Goal: Task Accomplishment & Management: Manage account settings

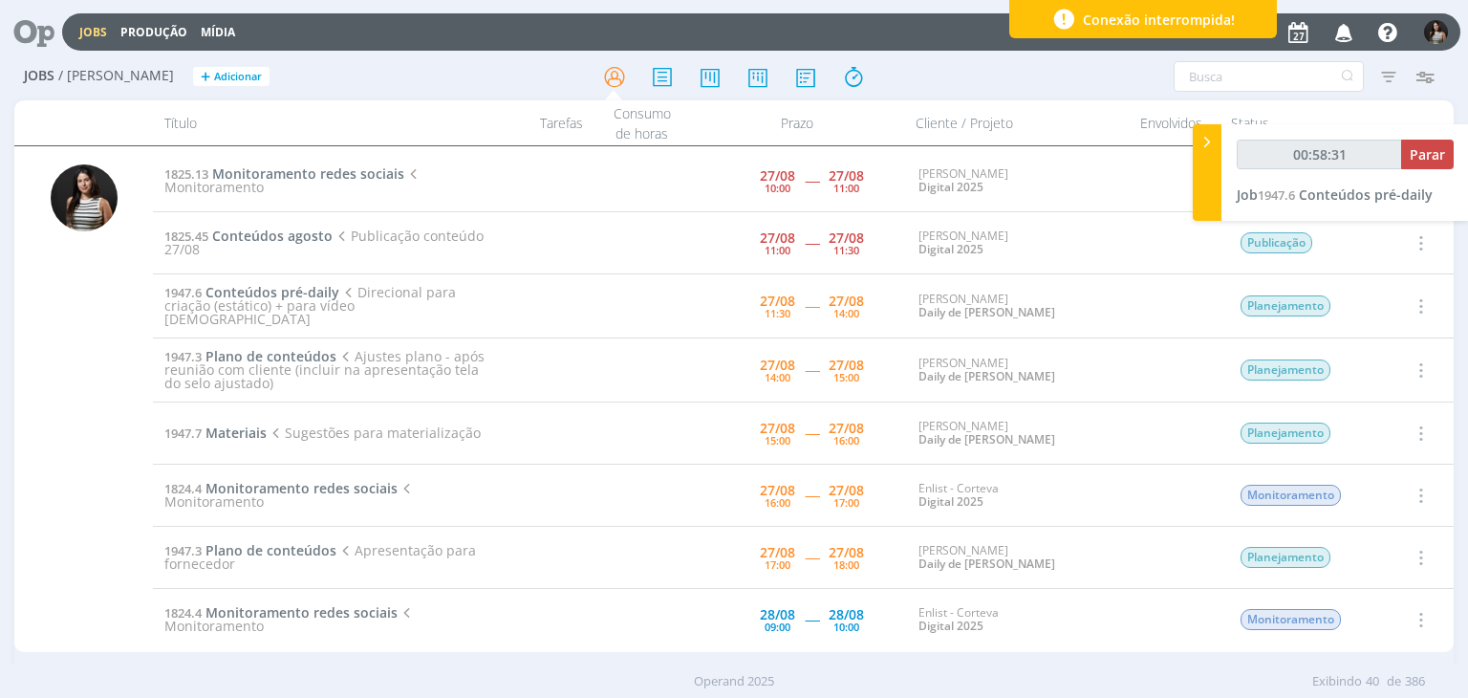
click at [1414, 155] on span "Parar" at bounding box center [1426, 154] width 35 height 18
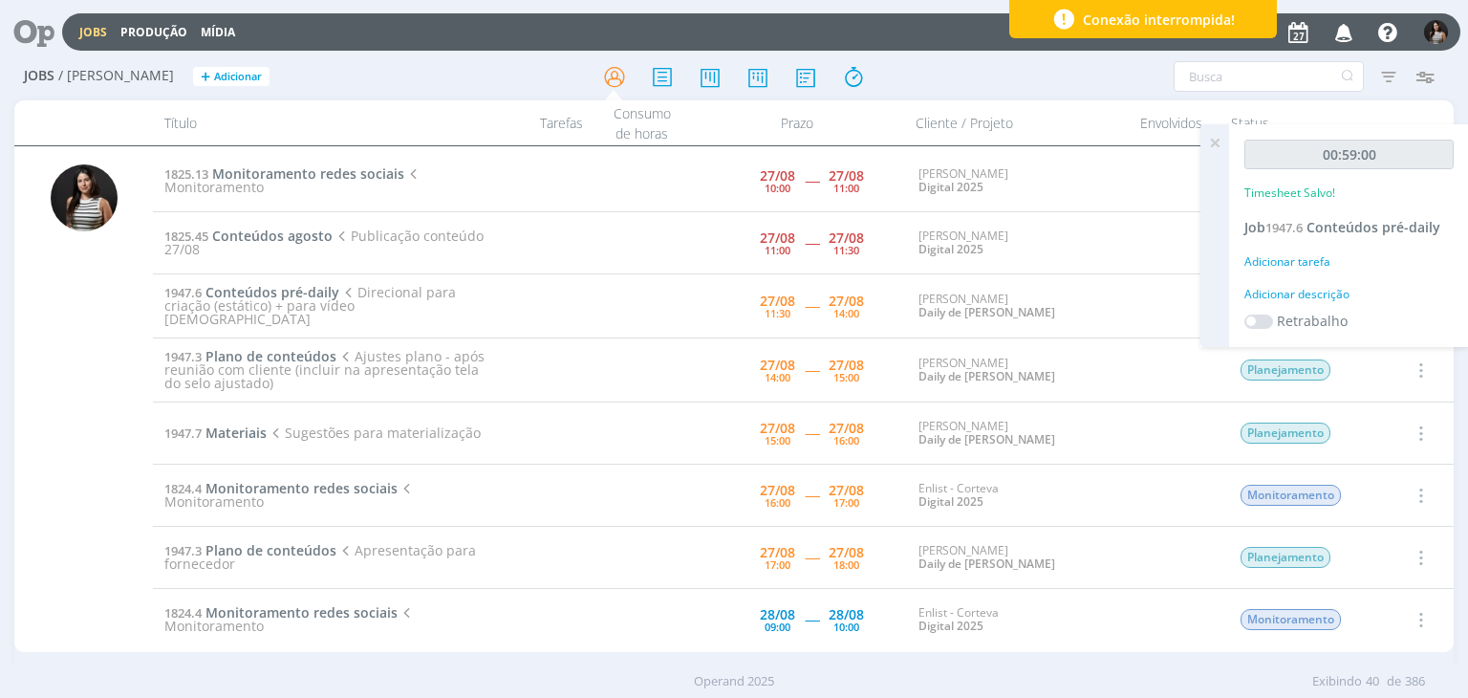
click at [1212, 146] on icon at bounding box center [1214, 142] width 34 height 37
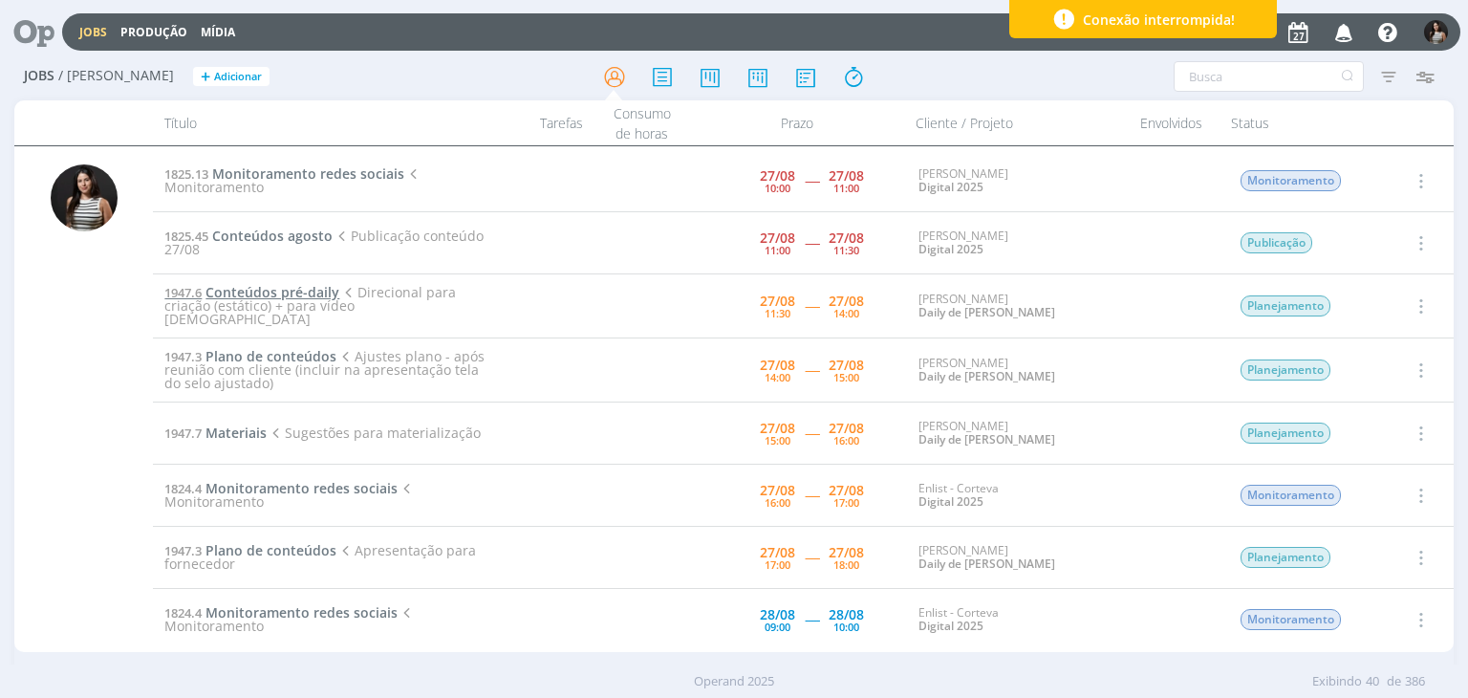
click at [310, 294] on span "Conteúdos pré-daily" at bounding box center [272, 292] width 134 height 18
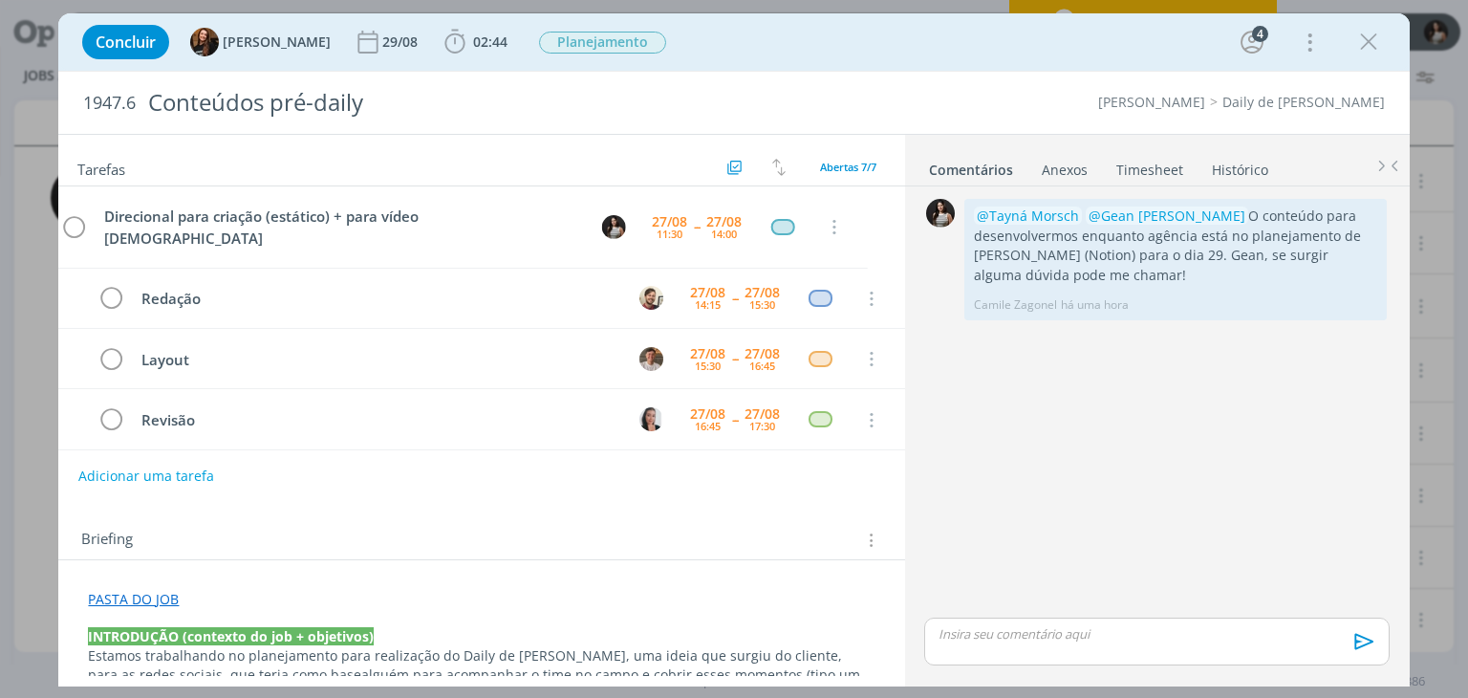
click at [1151, 168] on link "Timesheet" at bounding box center [1149, 166] width 69 height 28
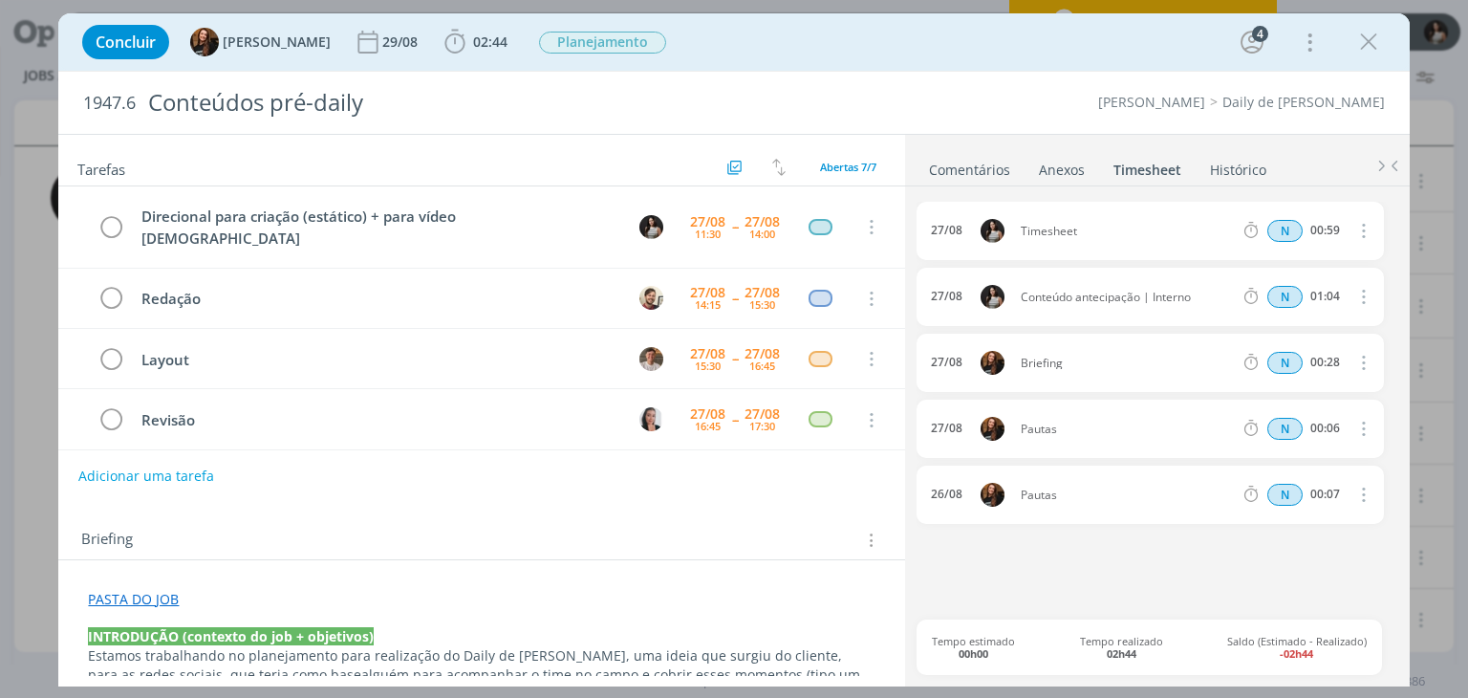
click at [1369, 232] on icon "dialog" at bounding box center [1361, 230] width 21 height 23
click at [1332, 294] on link "Editar" at bounding box center [1308, 293] width 151 height 31
drag, startPoint x: 1108, startPoint y: 228, endPoint x: 985, endPoint y: 225, distance: 123.3
click at [985, 225] on div "[DATE] 12:21 Timesheet Selecione a tarefa N 00:59" at bounding box center [1149, 231] width 466 height 58
click at [1105, 558] on div "[DATE] 12:21 Conteúdo antecipação | [DEMOGRAPHIC_DATA][PERSON_NAME] a tarefa N …" at bounding box center [1156, 411] width 480 height 418
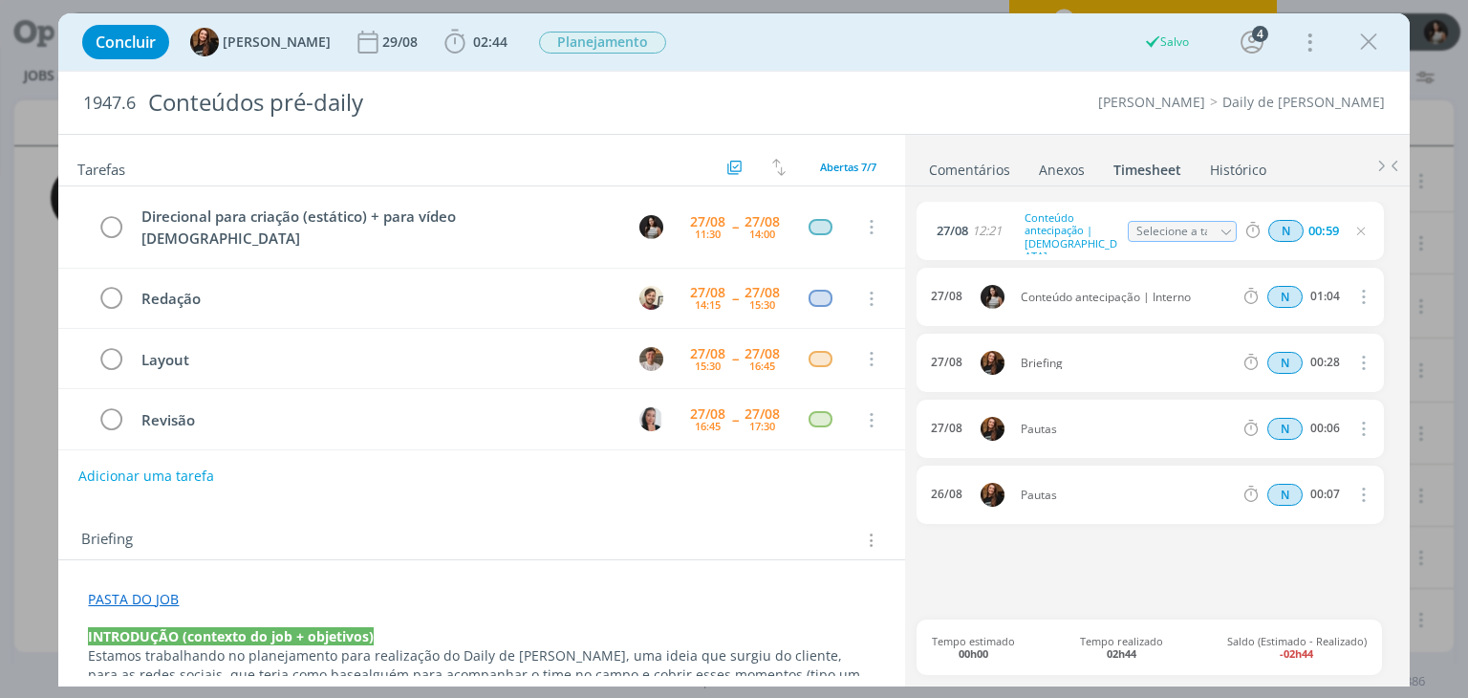
click at [989, 165] on link "Comentários" at bounding box center [969, 166] width 83 height 28
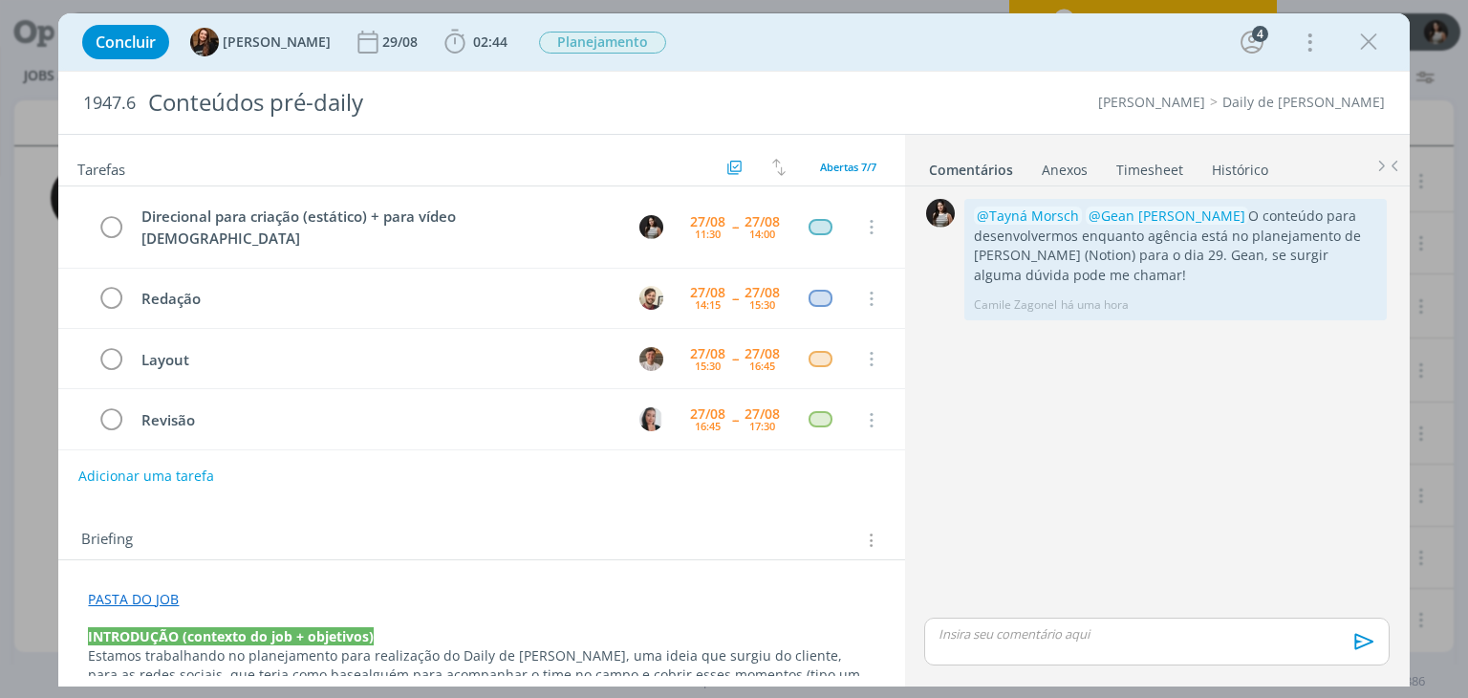
click at [151, 601] on link "PASTA DO JOB" at bounding box center [133, 599] width 91 height 18
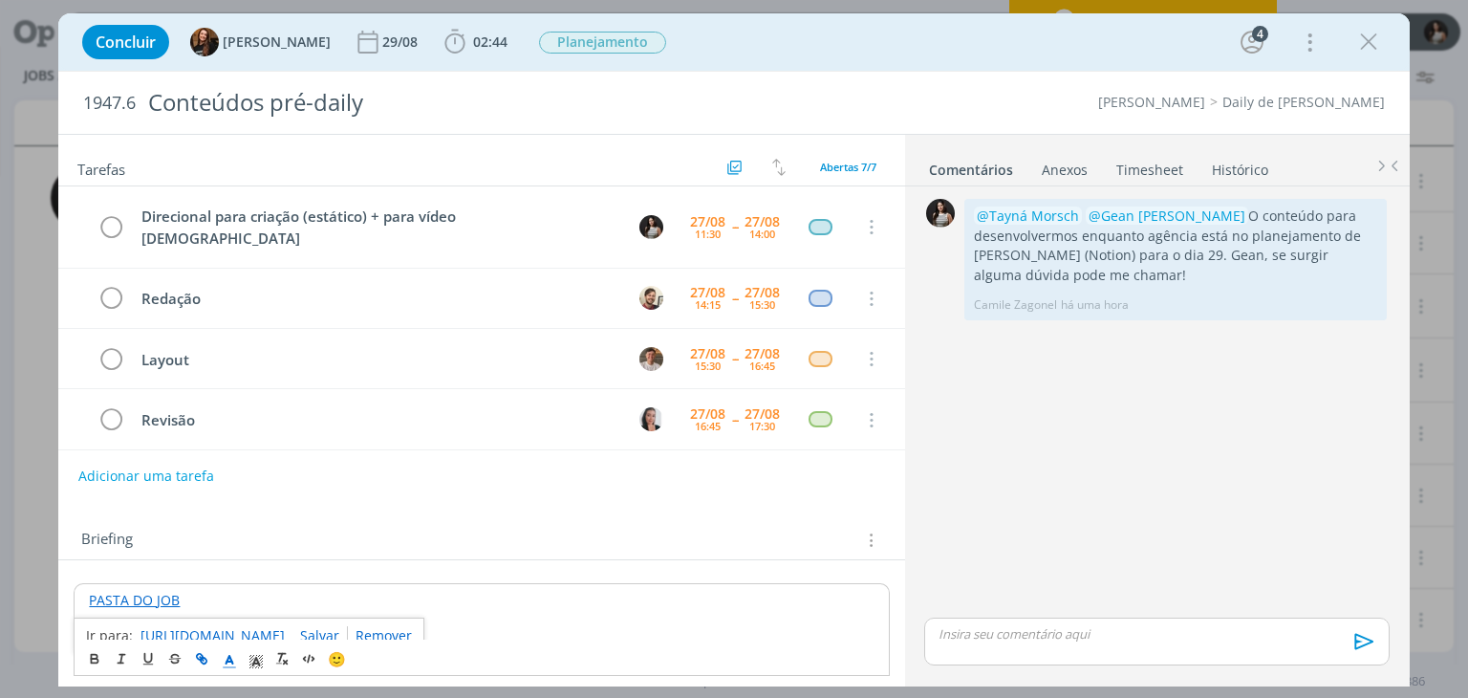
click at [196, 632] on link "[URL][DOMAIN_NAME]" at bounding box center [212, 635] width 144 height 25
click at [977, 630] on p "dialog" at bounding box center [1156, 633] width 434 height 17
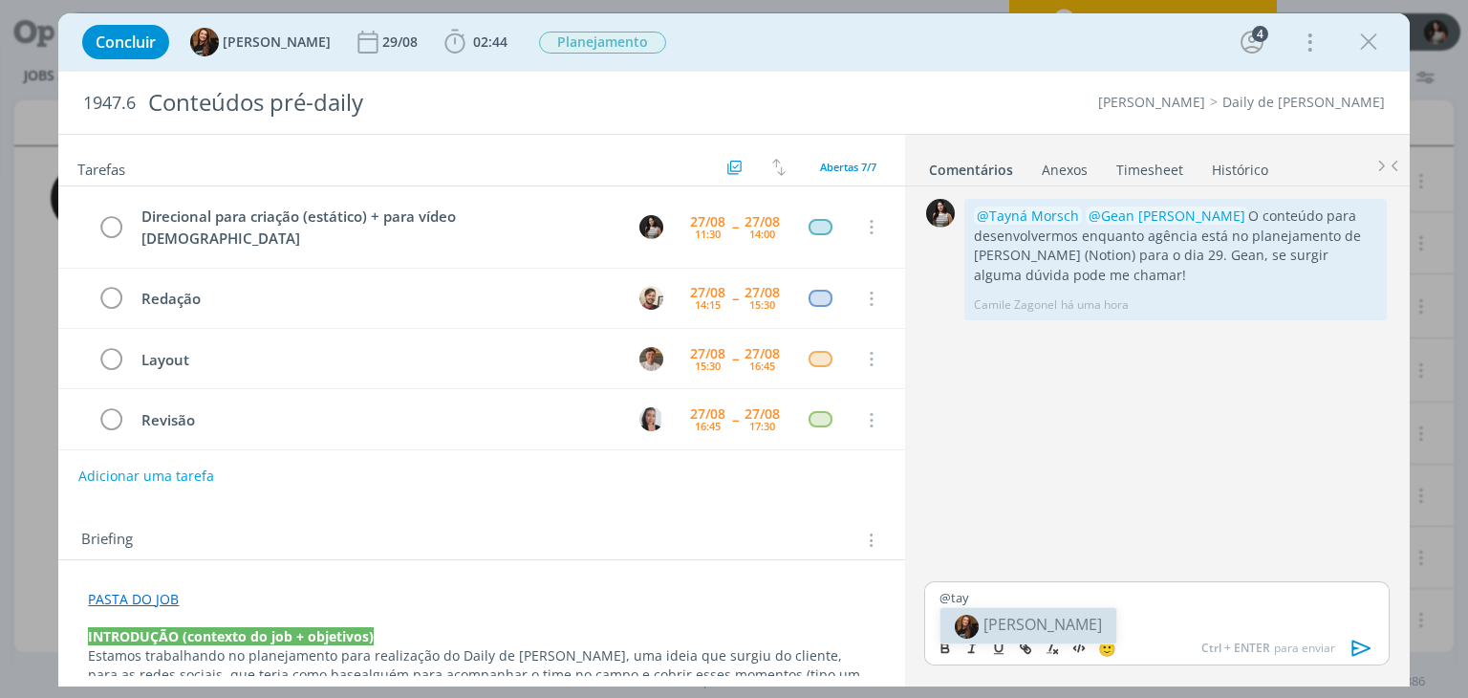
click at [1016, 620] on span "[PERSON_NAME]" at bounding box center [1042, 623] width 118 height 21
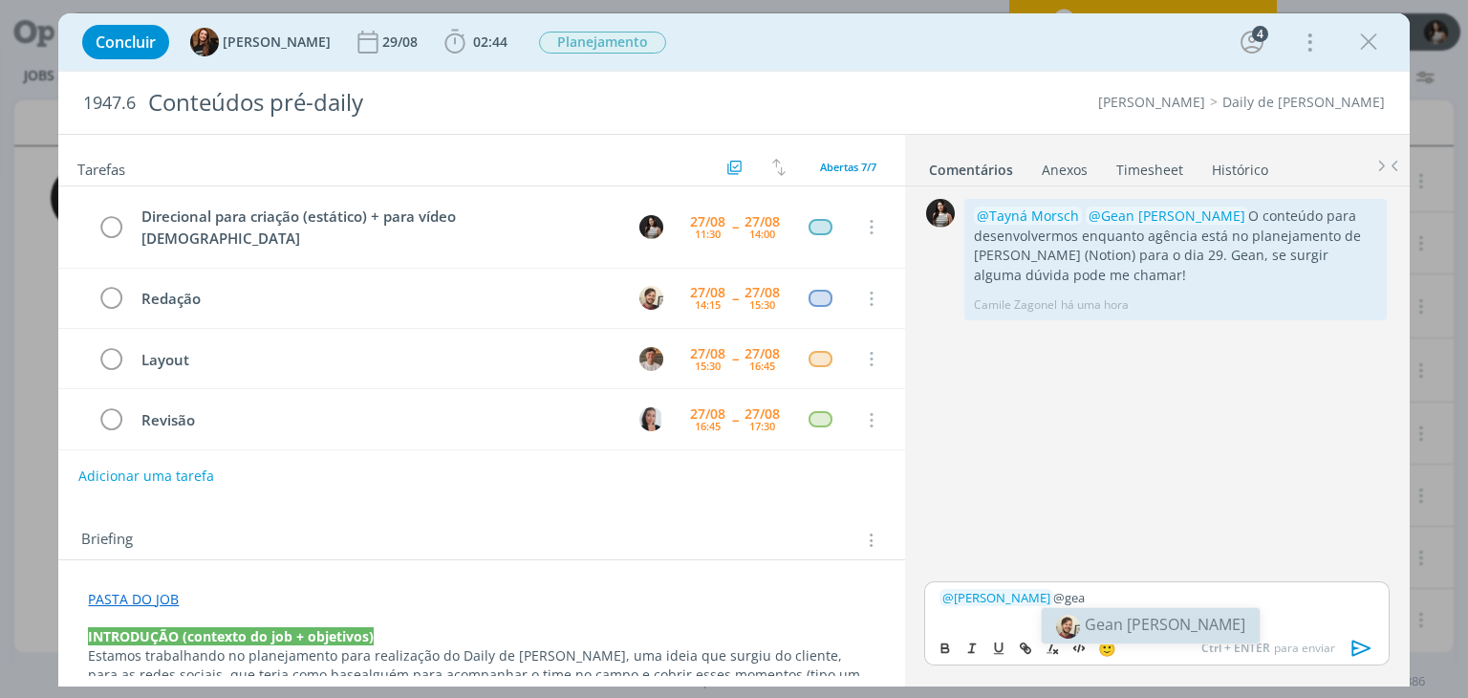
click at [1101, 620] on span "Gean [PERSON_NAME]" at bounding box center [1164, 623] width 161 height 21
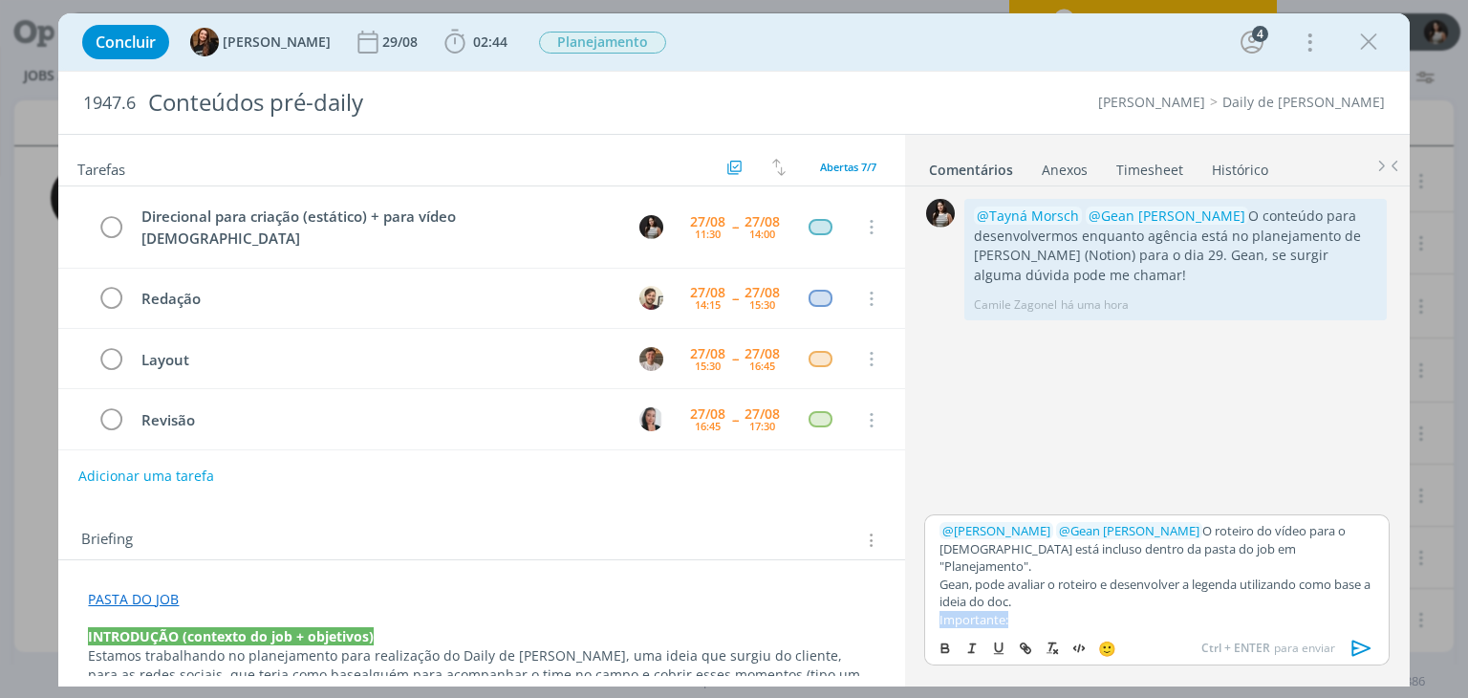
drag, startPoint x: 1026, startPoint y: 600, endPoint x: 933, endPoint y: 596, distance: 93.7
click at [933, 596] on div "﻿ @ [PERSON_NAME] ﻿ ﻿ @ Gean [PERSON_NAME] ﻿ O roteiro do vídeo para o [DEMOGRA…" at bounding box center [1156, 571] width 464 height 115
click at [938, 644] on icon "dialog" at bounding box center [944, 647] width 15 height 15
click at [1036, 628] on p "dialog" at bounding box center [1156, 636] width 434 height 17
click at [1371, 301] on icon "dialog" at bounding box center [1364, 306] width 21 height 18
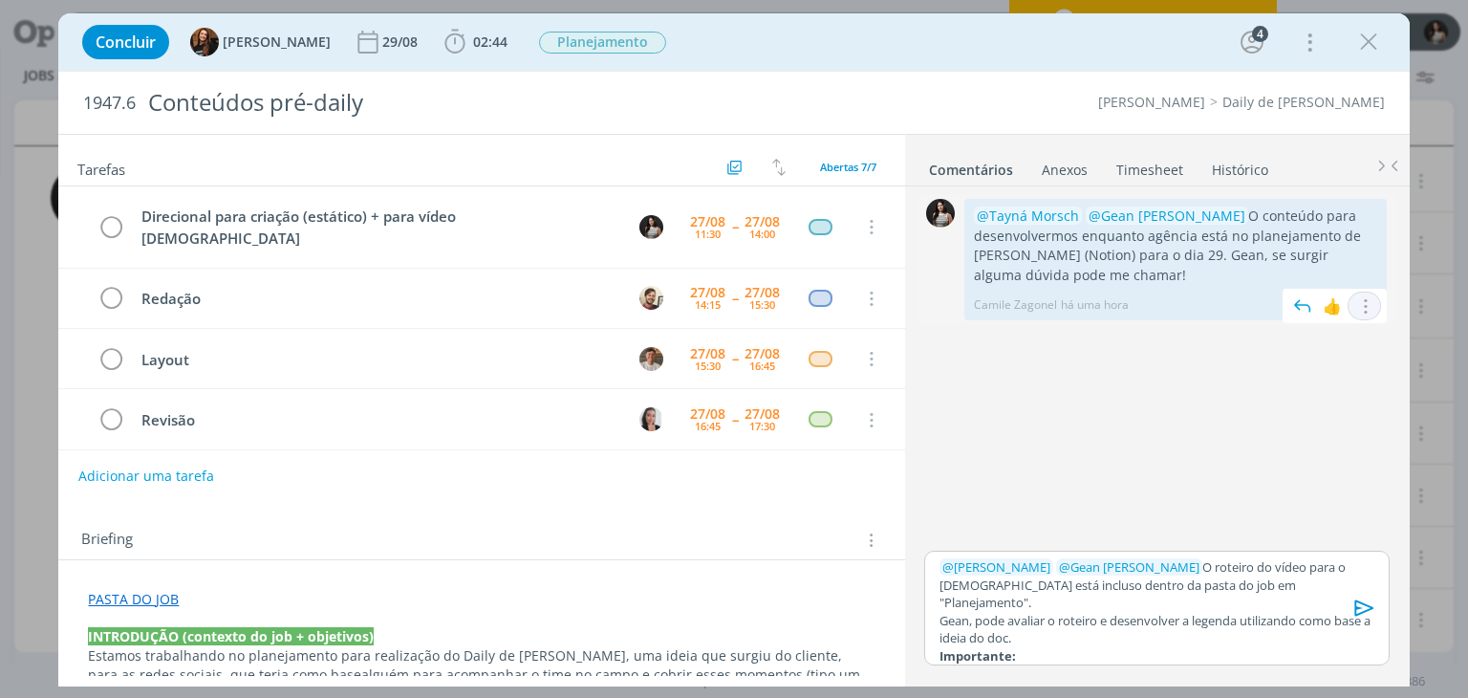
click at [1328, 330] on div "0 @Tayná Morsch @Gean [PERSON_NAME] O conteúdo para desenvolvermos enquanto agê…" at bounding box center [1156, 370] width 480 height 353
click at [1364, 305] on icon "dialog" at bounding box center [1364, 306] width 21 height 18
click at [1312, 333] on link "Editar" at bounding box center [1299, 332] width 151 height 31
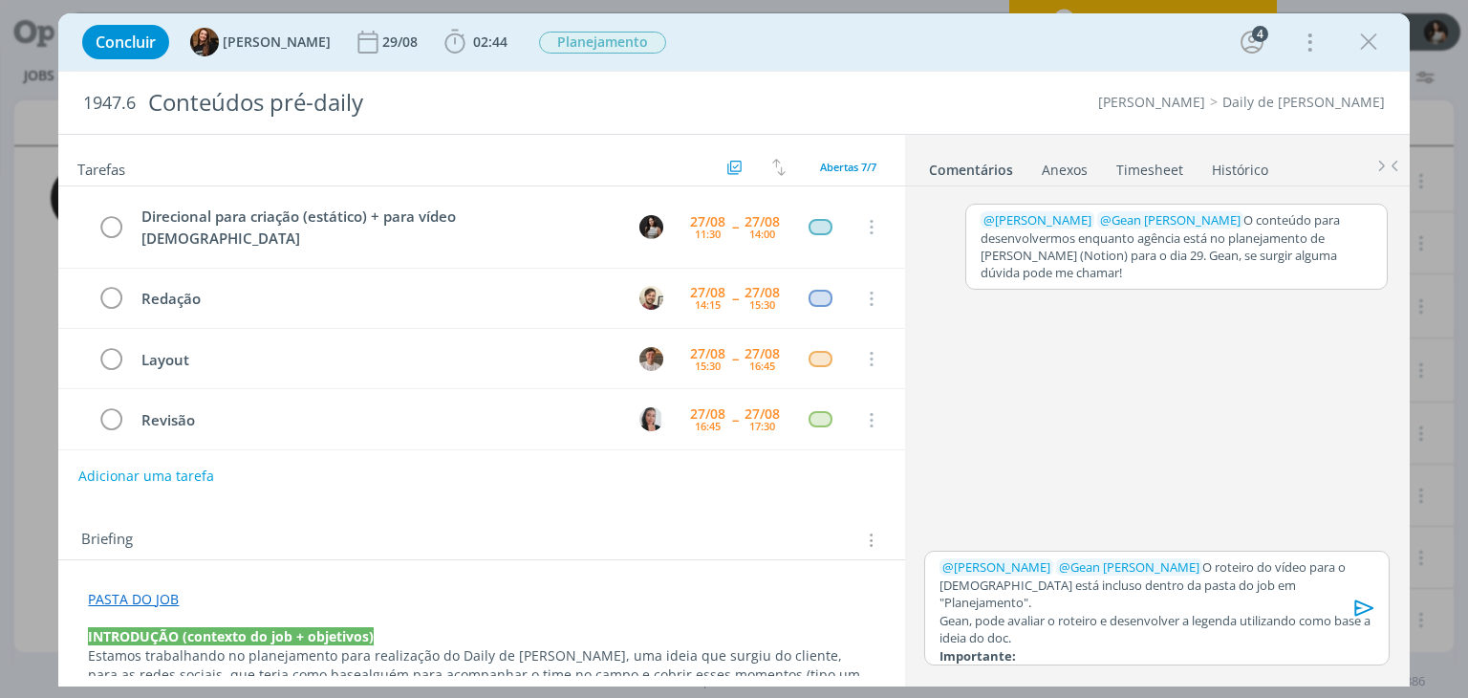
click at [1097, 256] on p "﻿ @ [PERSON_NAME] ﻿ ﻿ @ Gean [PERSON_NAME] ﻿ O conteúdo para desenvolvermos enq…" at bounding box center [1176, 246] width 392 height 71
click at [1093, 256] on p "﻿ @ [PERSON_NAME] ﻿ ﻿ @ Gean [PERSON_NAME] ﻿ O conteúdo para desenvolvermos enq…" at bounding box center [1176, 246] width 392 height 71
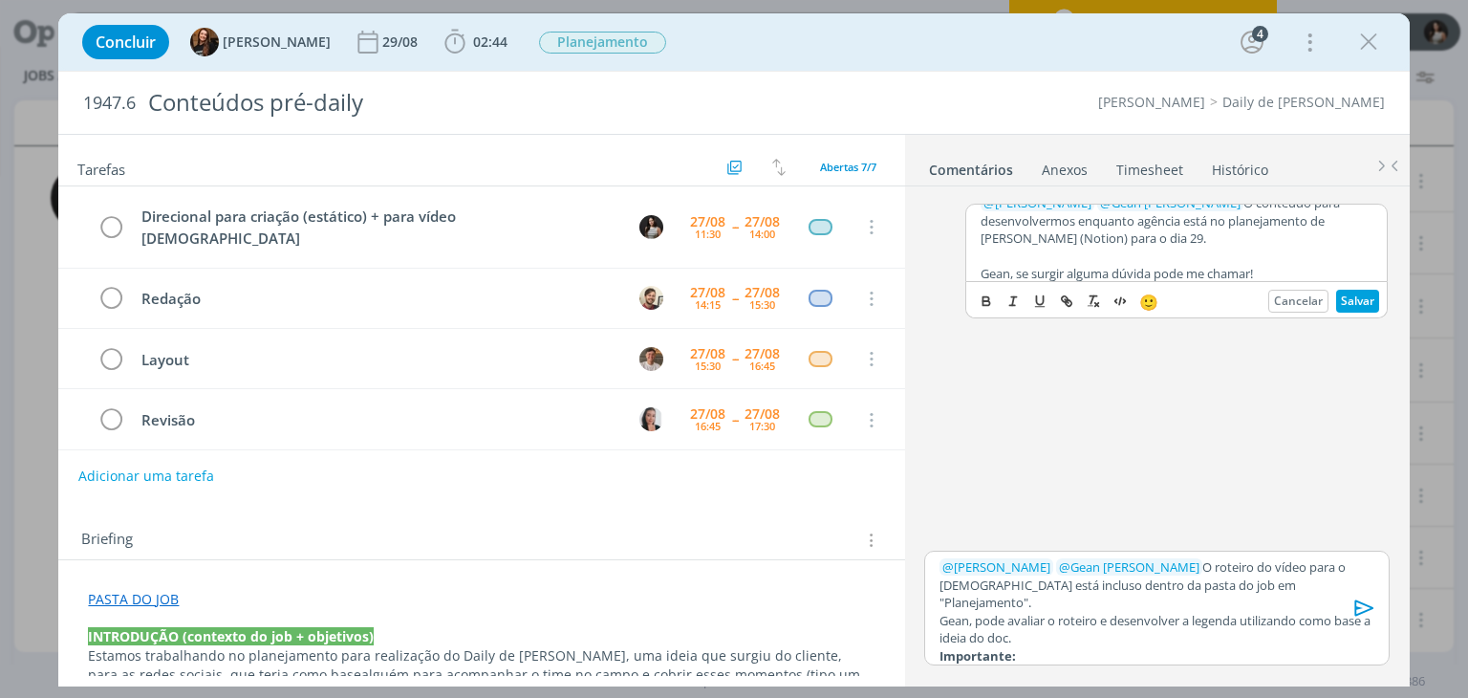
click at [1019, 271] on p "Gean, se surgir alguma dúvida pode me chamar!" at bounding box center [1176, 273] width 392 height 17
click at [1051, 328] on span "Gean [PERSON_NAME]" at bounding box center [1103, 332] width 161 height 21
click at [1368, 297] on button "Salvar" at bounding box center [1357, 301] width 43 height 23
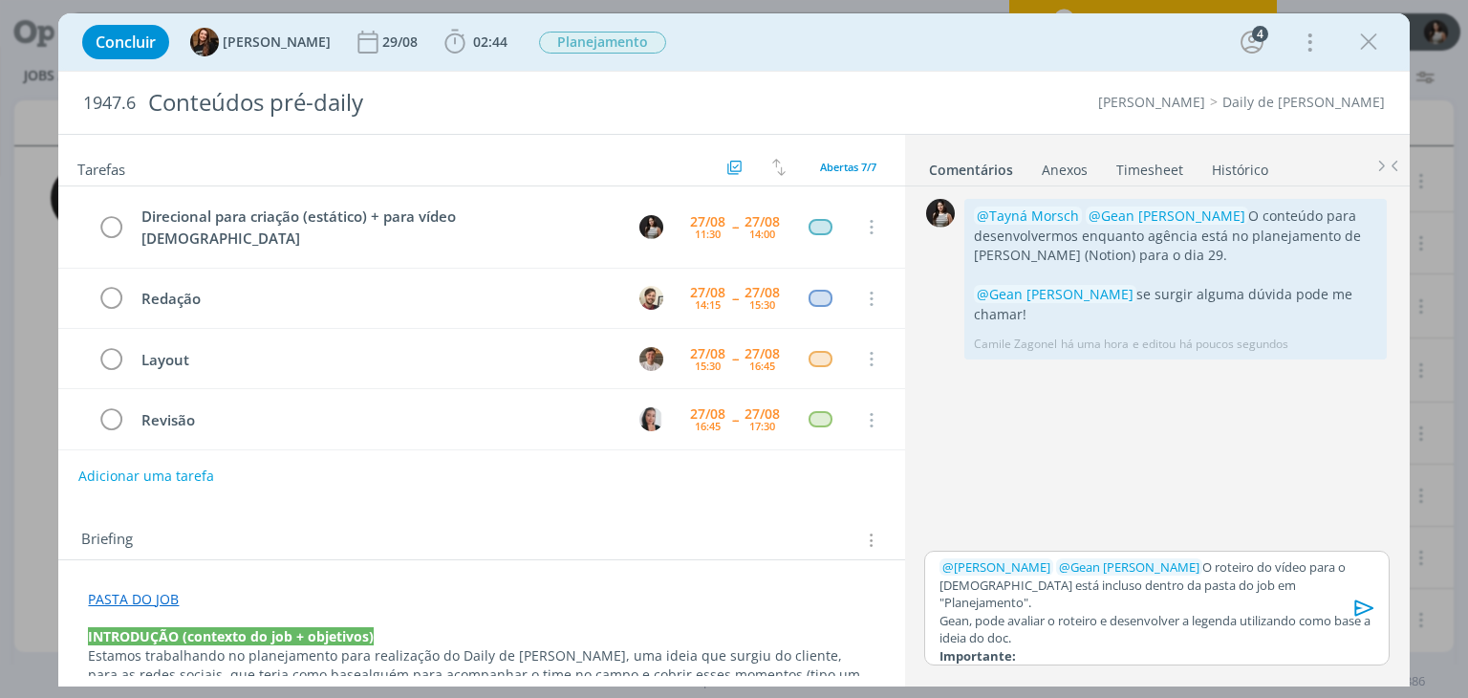
click at [1280, 589] on p "﻿ @ [PERSON_NAME] ﻿ ﻿ @ Gean [PERSON_NAME] ﻿ O roteiro do vídeo para o [DEMOGRA…" at bounding box center [1156, 584] width 434 height 53
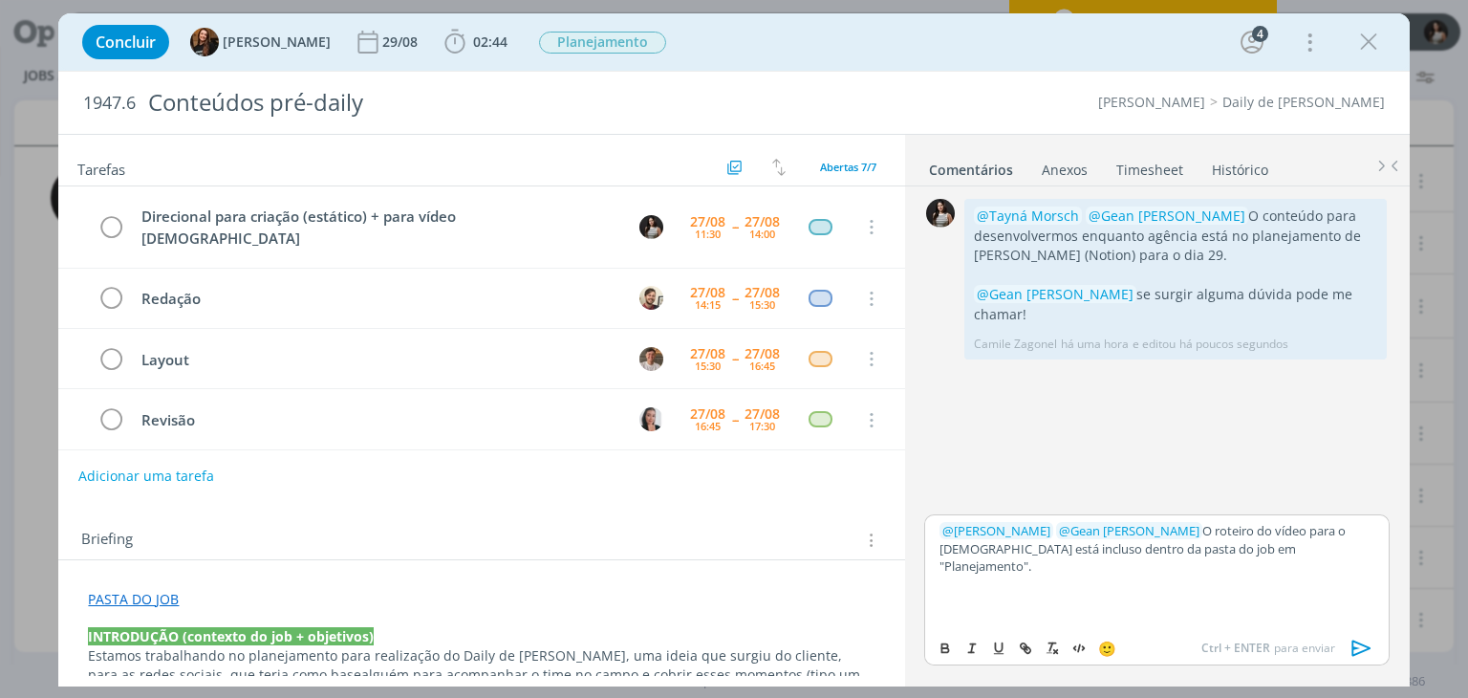
click at [985, 575] on p "dialog" at bounding box center [1156, 583] width 434 height 17
click at [1009, 604] on span "Gean [PERSON_NAME]" at bounding box center [1063, 610] width 161 height 21
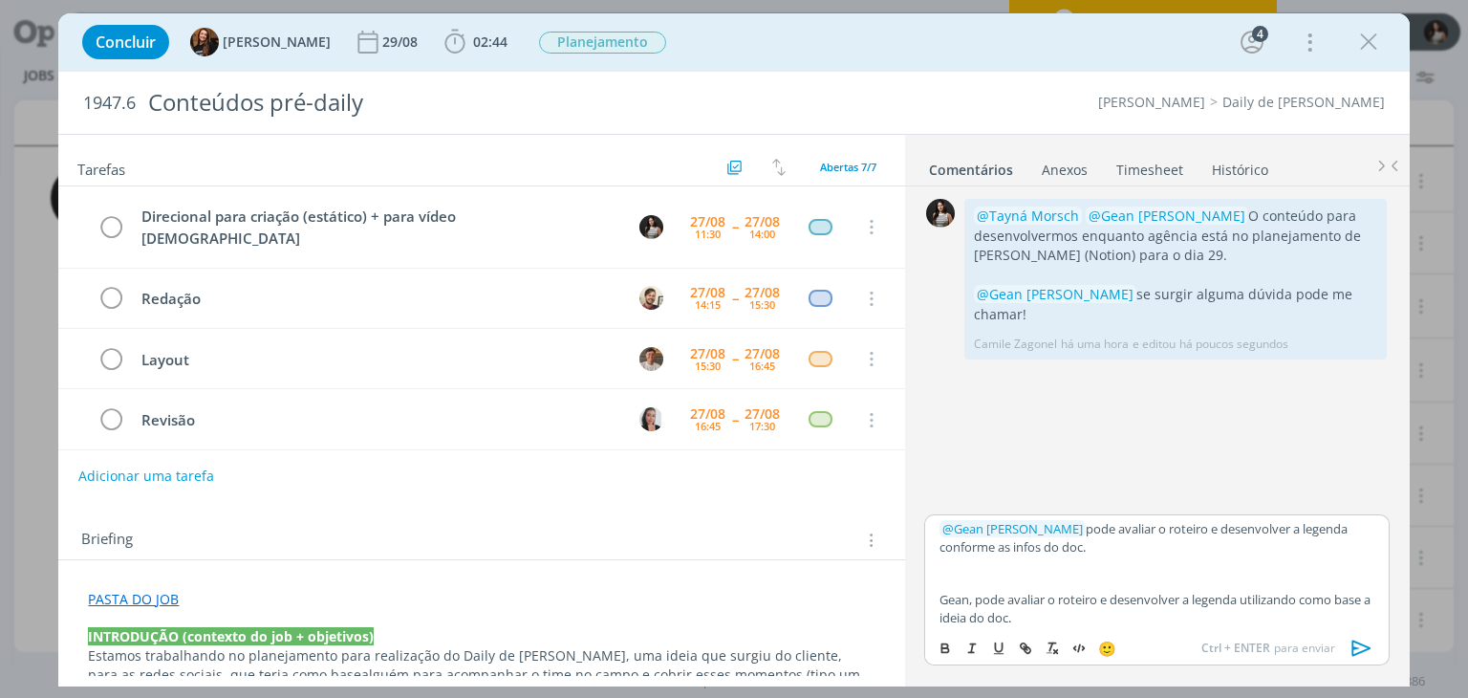
scroll to position [74, 0]
drag, startPoint x: 1076, startPoint y: 628, endPoint x: 934, endPoint y: 582, distance: 148.7
click at [934, 582] on div "﻿ @ [PERSON_NAME] ﻿ ﻿ @ Gean [PERSON_NAME] ﻿ O roteiro do vídeo para o [DEMOGRA…" at bounding box center [1156, 571] width 464 height 115
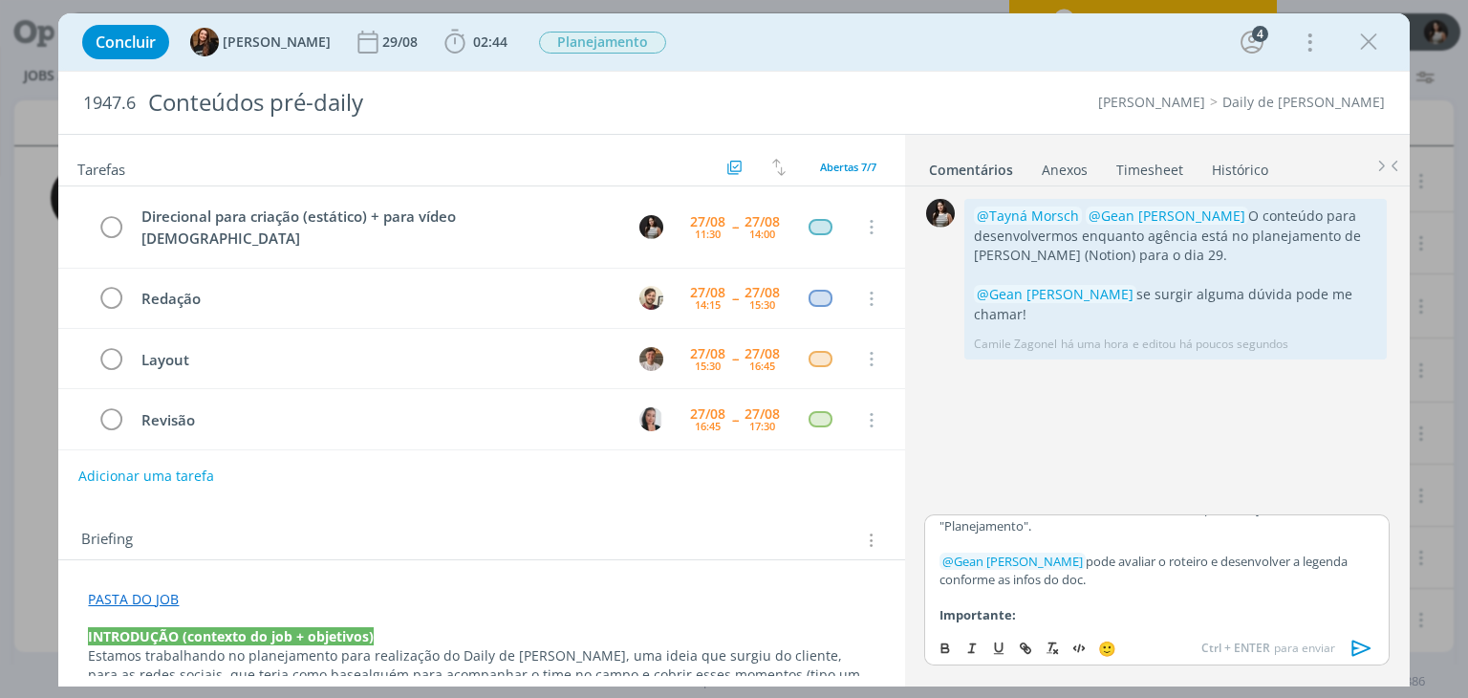
scroll to position [23, 0]
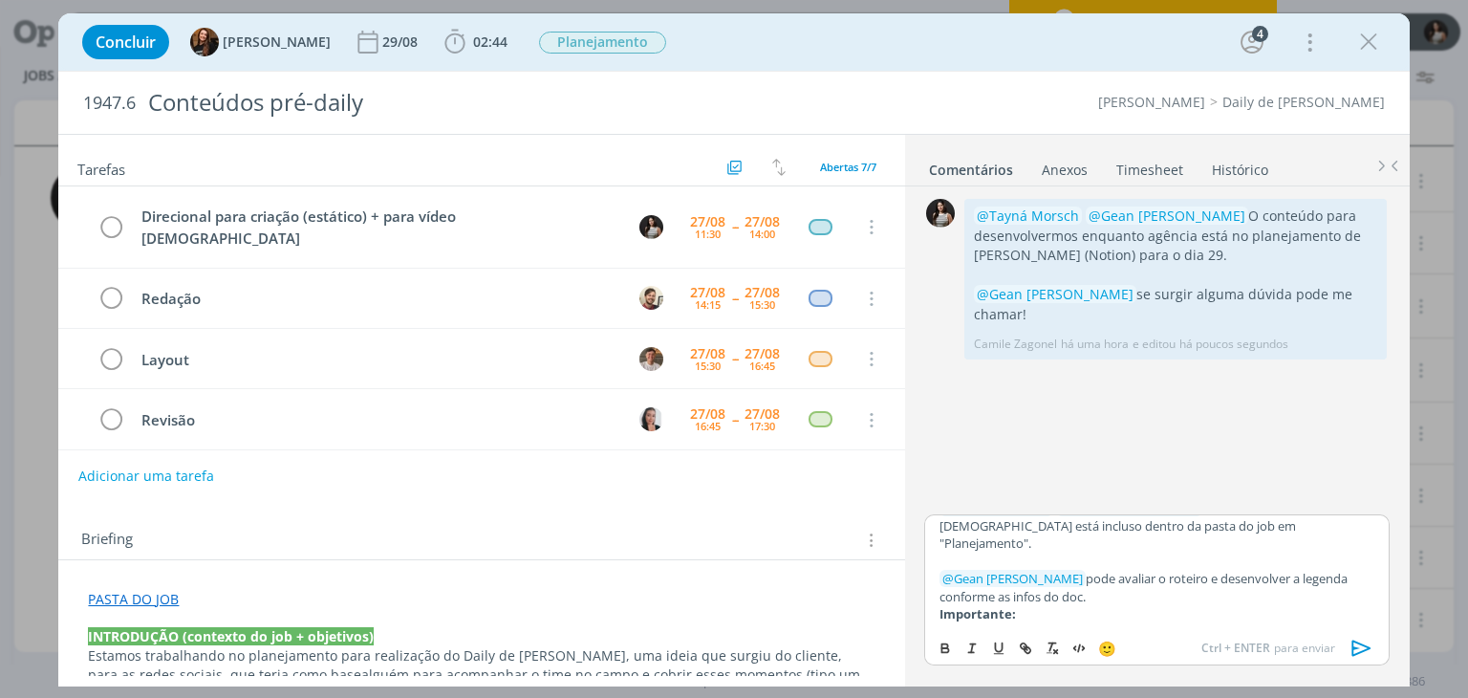
click at [1034, 605] on p "Importante:" at bounding box center [1156, 613] width 434 height 17
click at [1089, 580] on p "﻿ @ Gean [PERSON_NAME] ﻿ pode avaliar o roteiro e desenvolver a legenda conform…" at bounding box center [1156, 586] width 434 height 35
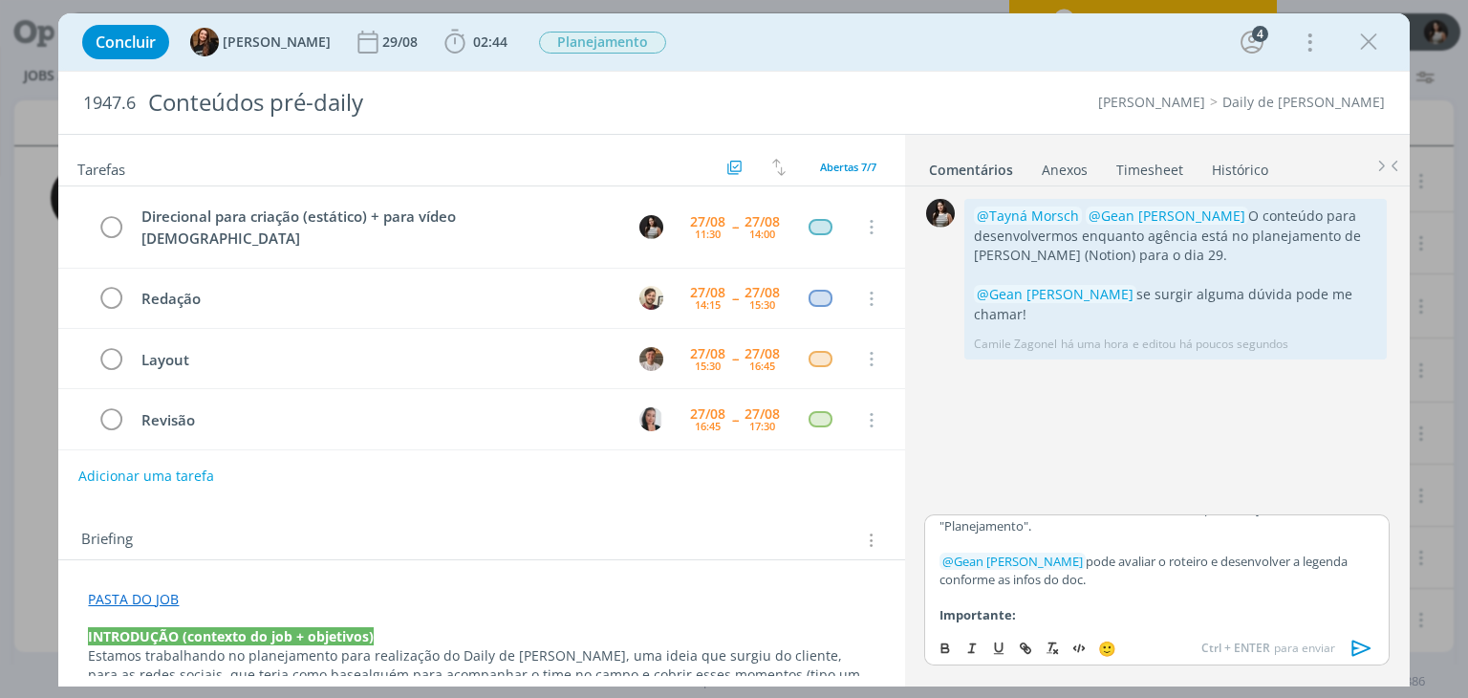
click at [1032, 606] on p "Importante:" at bounding box center [1156, 614] width 434 height 17
click at [934, 642] on button "dialog" at bounding box center [946, 647] width 27 height 23
click at [942, 645] on icon "dialog" at bounding box center [945, 646] width 6 height 4
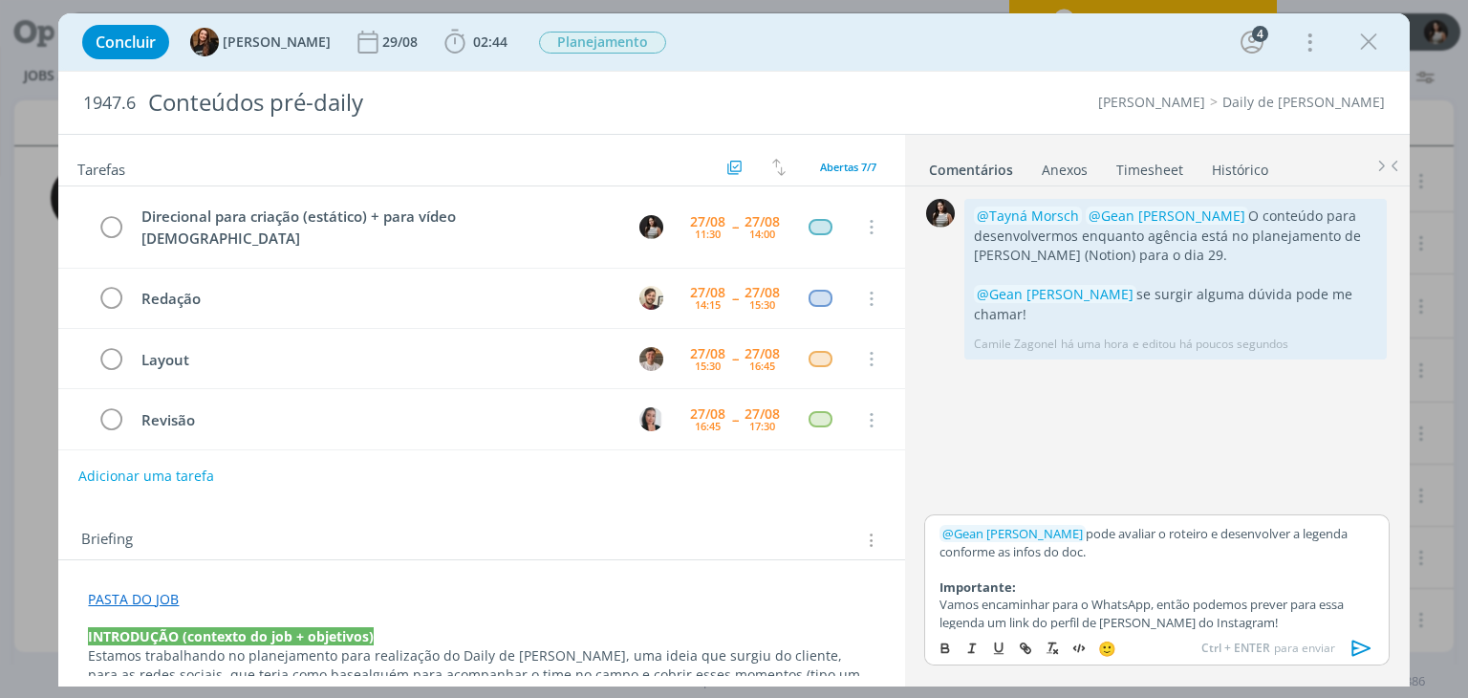
scroll to position [85, 0]
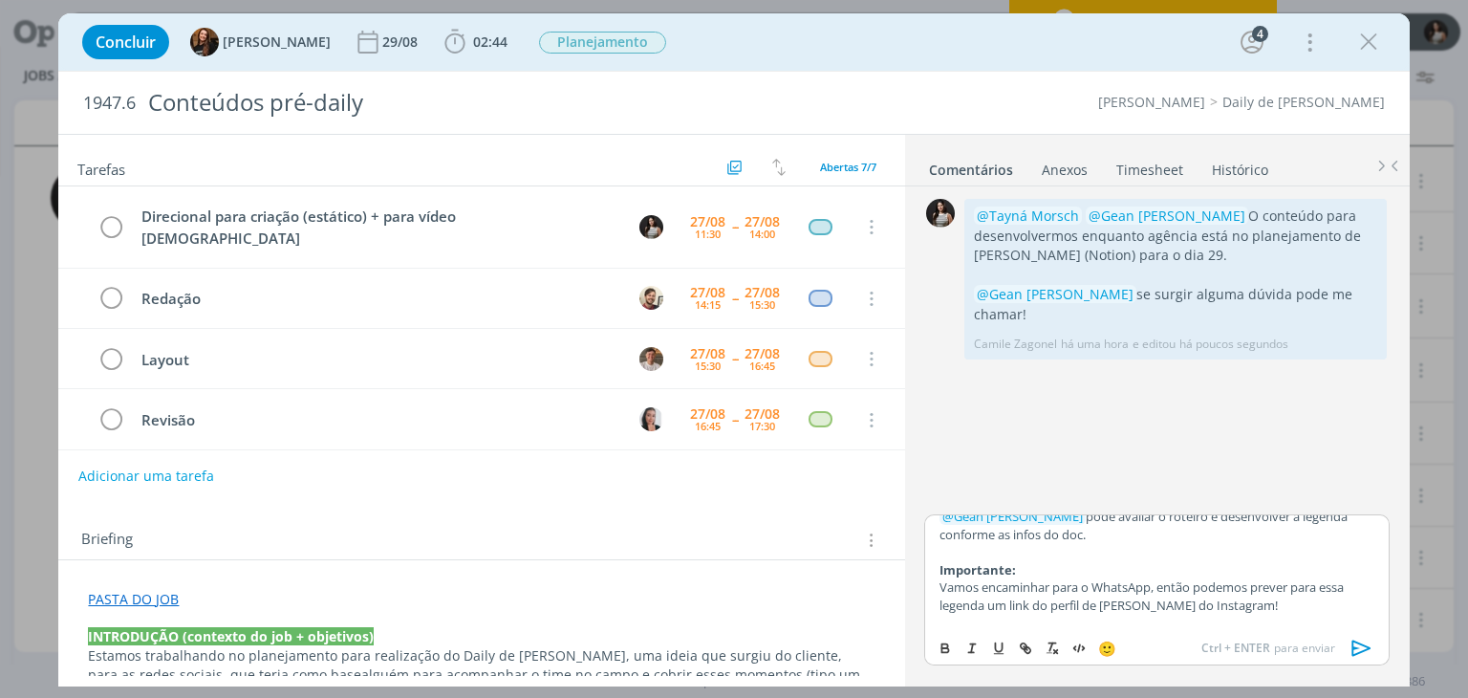
click at [1354, 655] on icon "dialog" at bounding box center [1361, 647] width 29 height 29
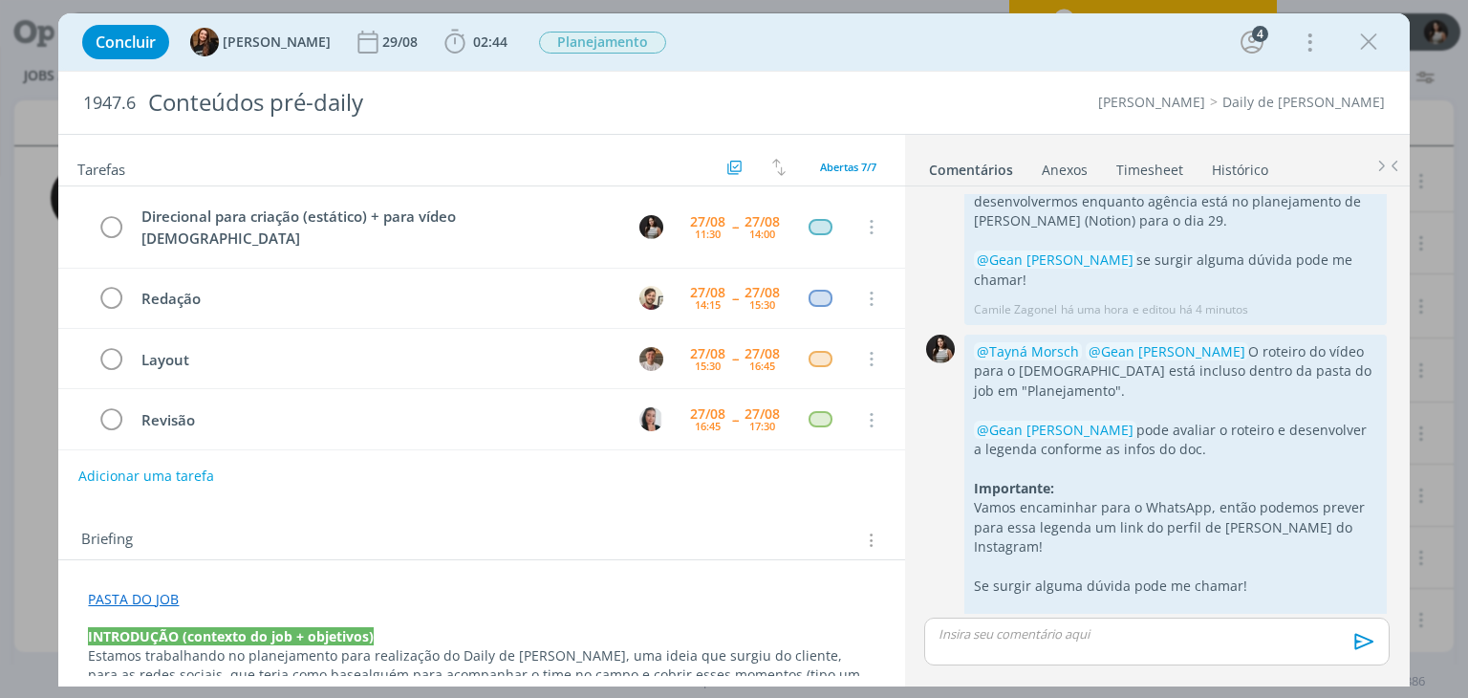
scroll to position [0, 0]
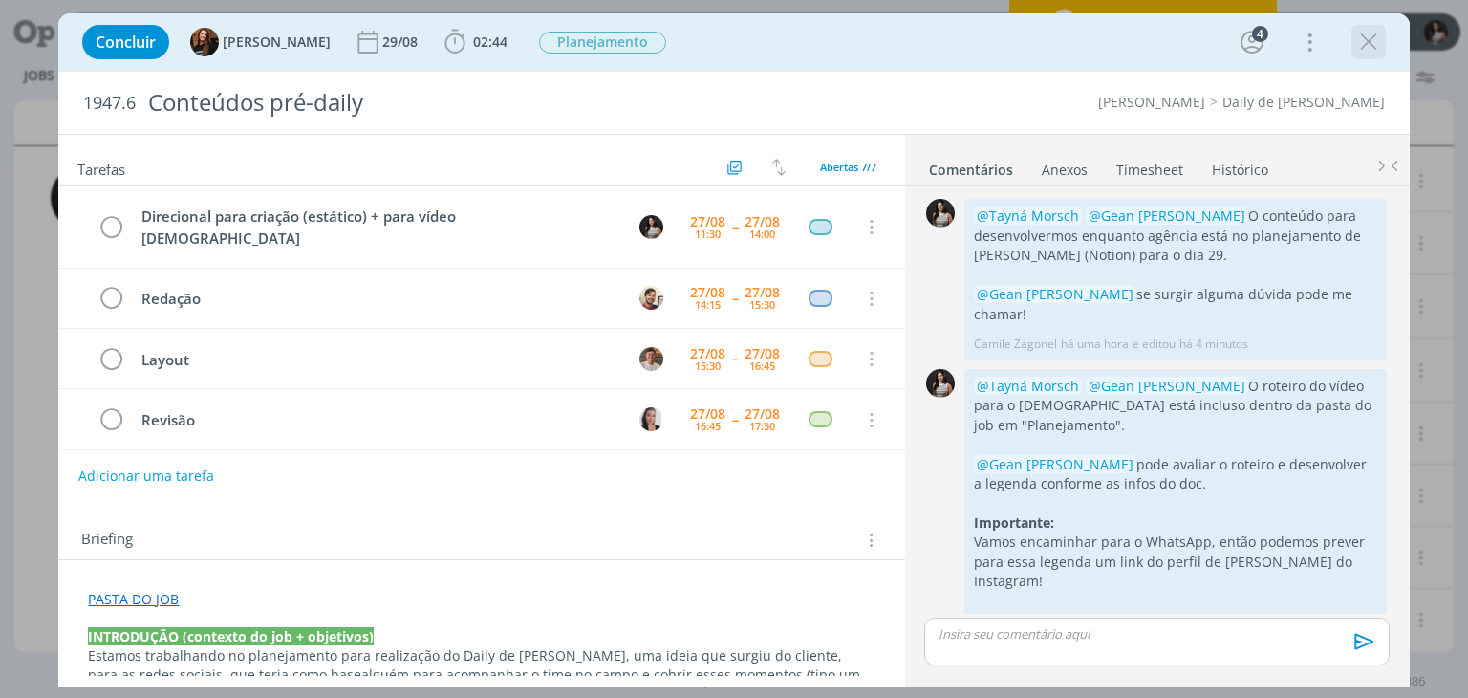
click at [1378, 44] on icon "dialog" at bounding box center [1368, 42] width 29 height 29
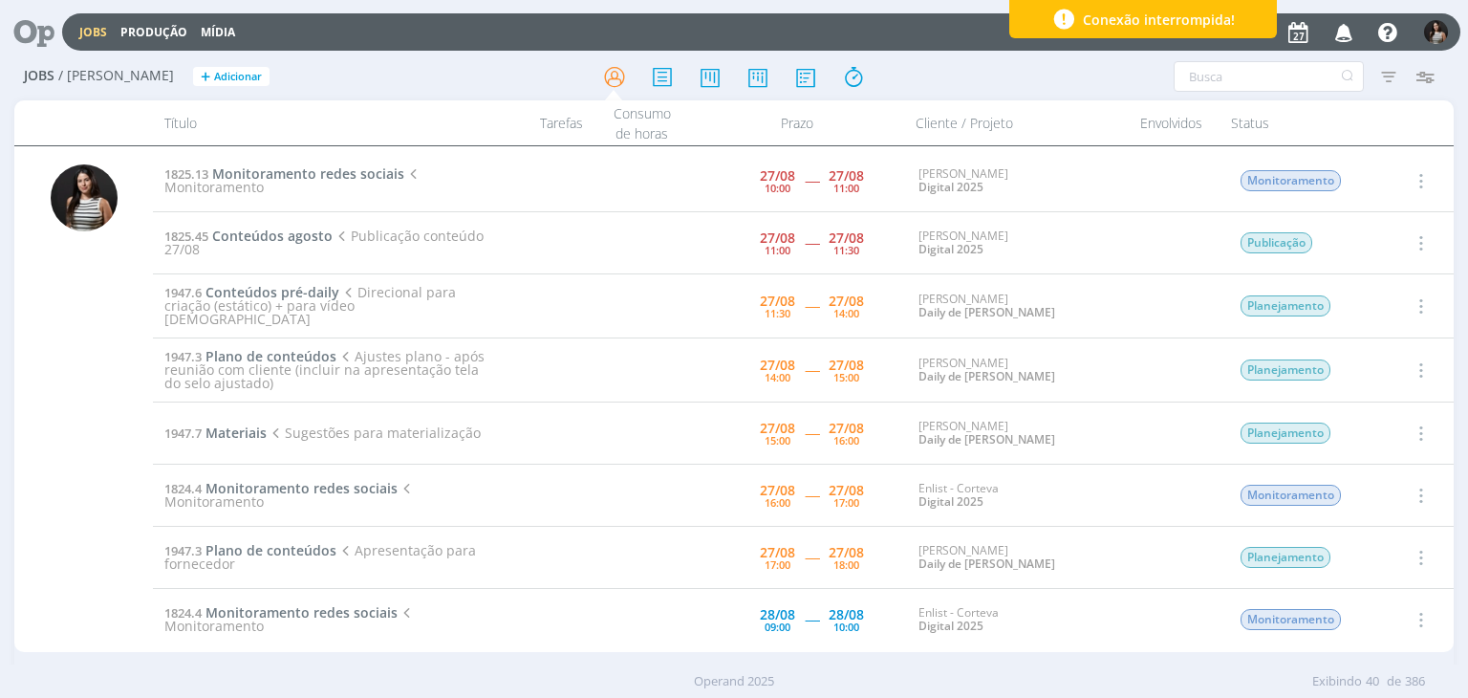
click at [1416, 299] on icon "button" at bounding box center [1418, 305] width 21 height 23
click at [1366, 358] on link "Concluir" at bounding box center [1365, 369] width 151 height 31
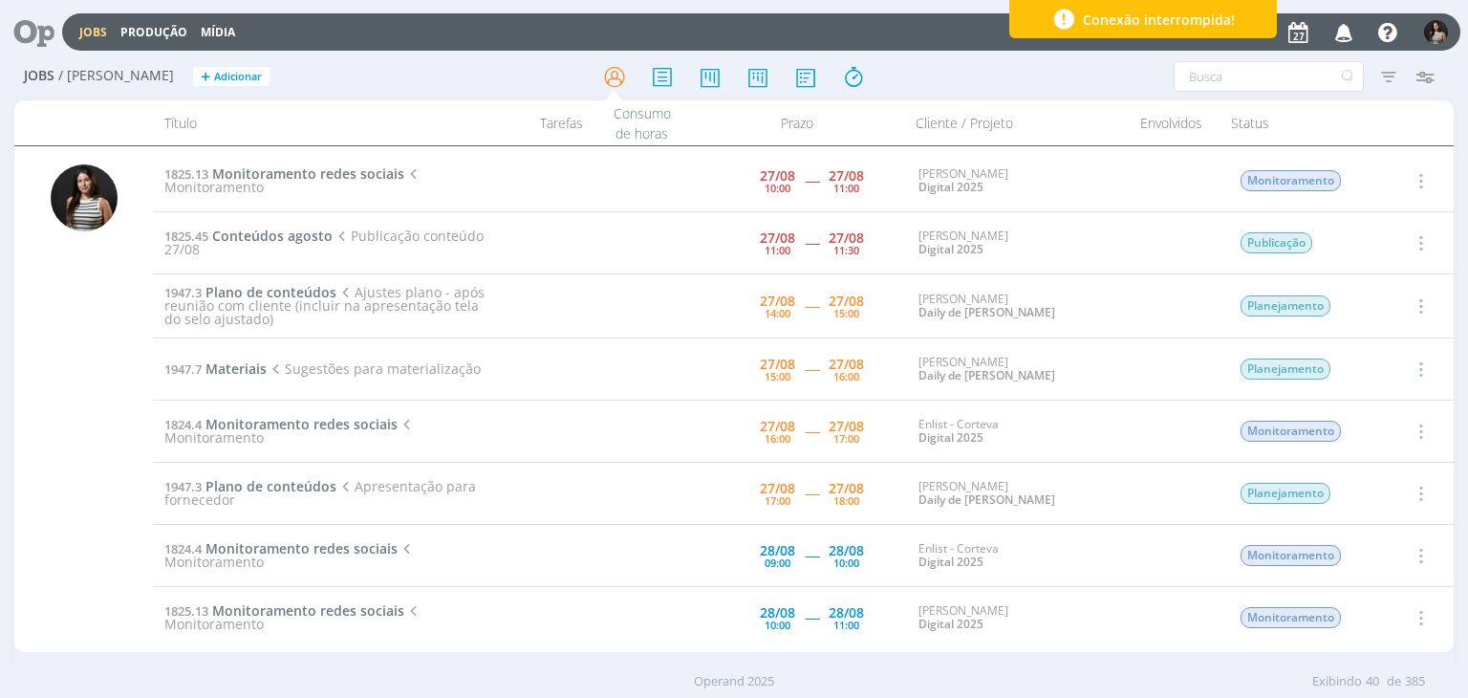
click at [1414, 362] on icon "button" at bounding box center [1418, 368] width 21 height 23
click at [1357, 495] on link "Iniciar timesheet" at bounding box center [1365, 493] width 151 height 31
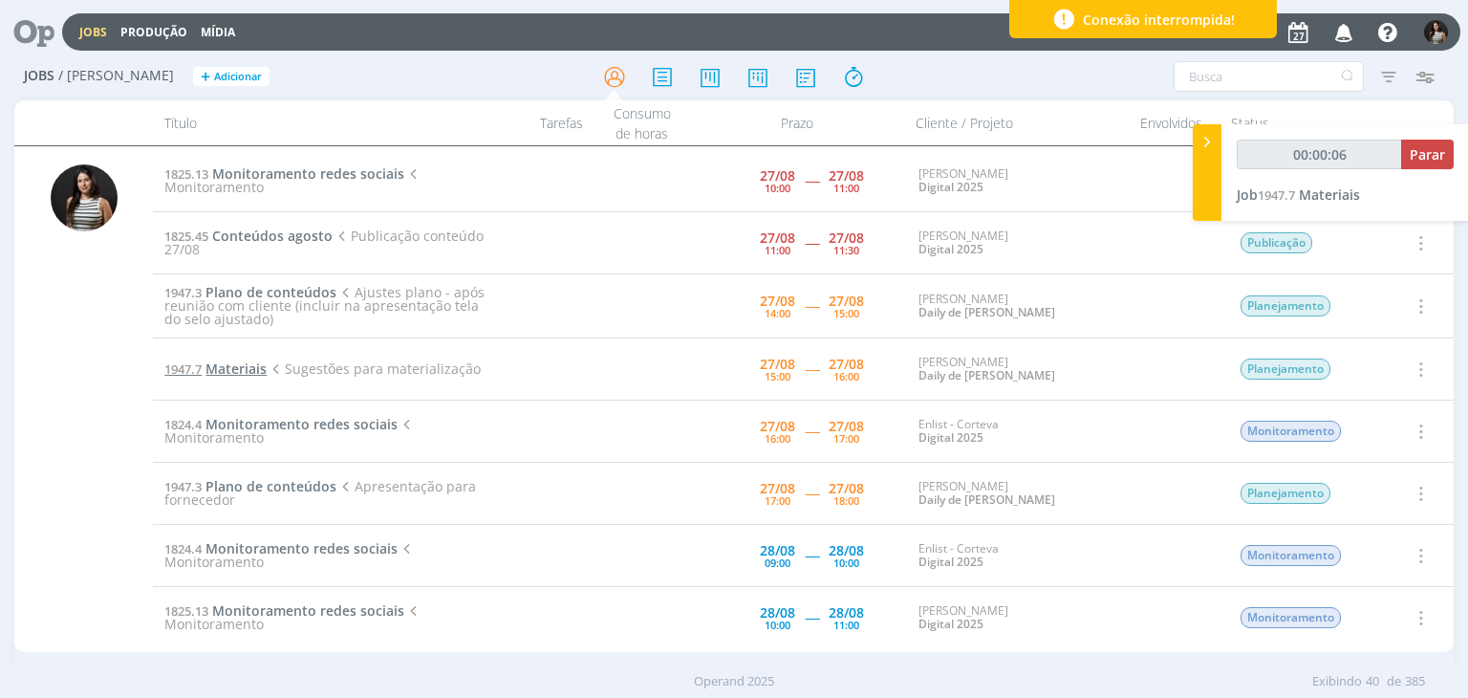
click at [248, 367] on span "Materiais" at bounding box center [235, 368] width 61 height 18
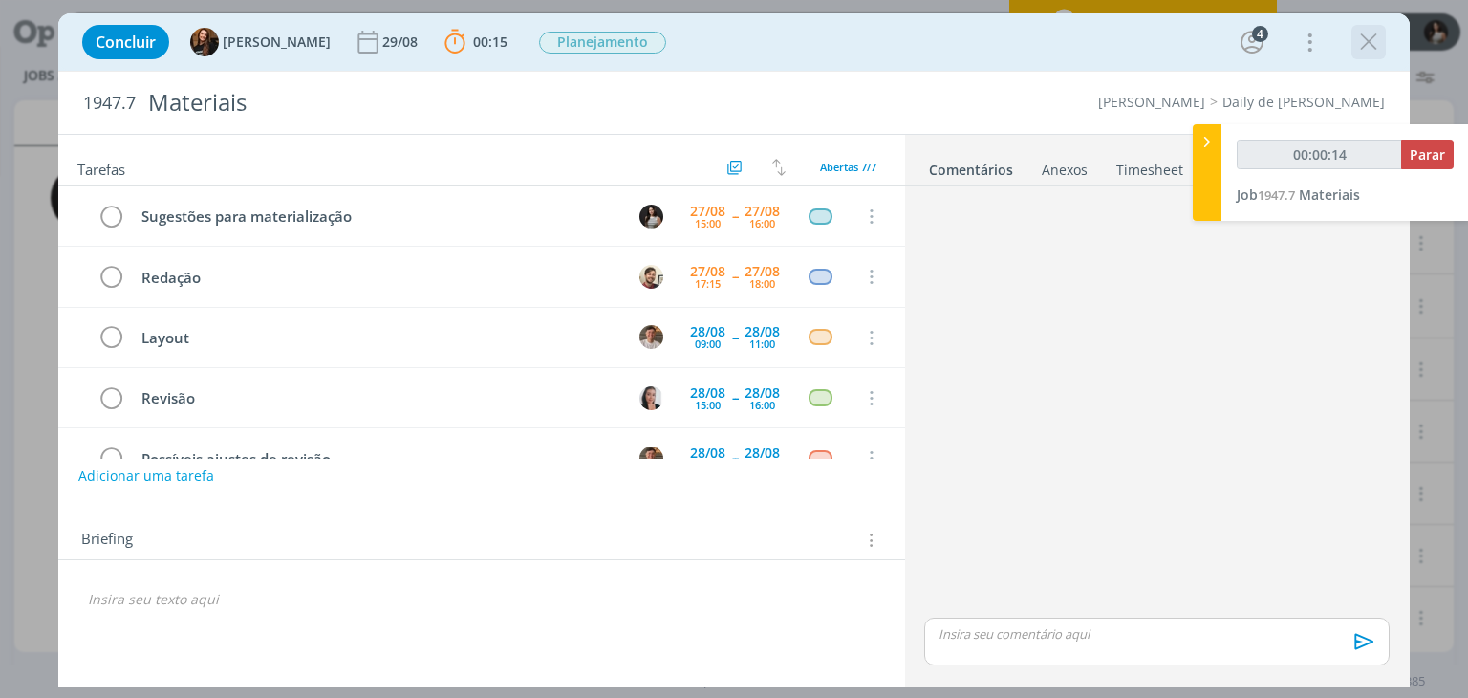
click at [1376, 43] on icon "dialog" at bounding box center [1368, 42] width 29 height 29
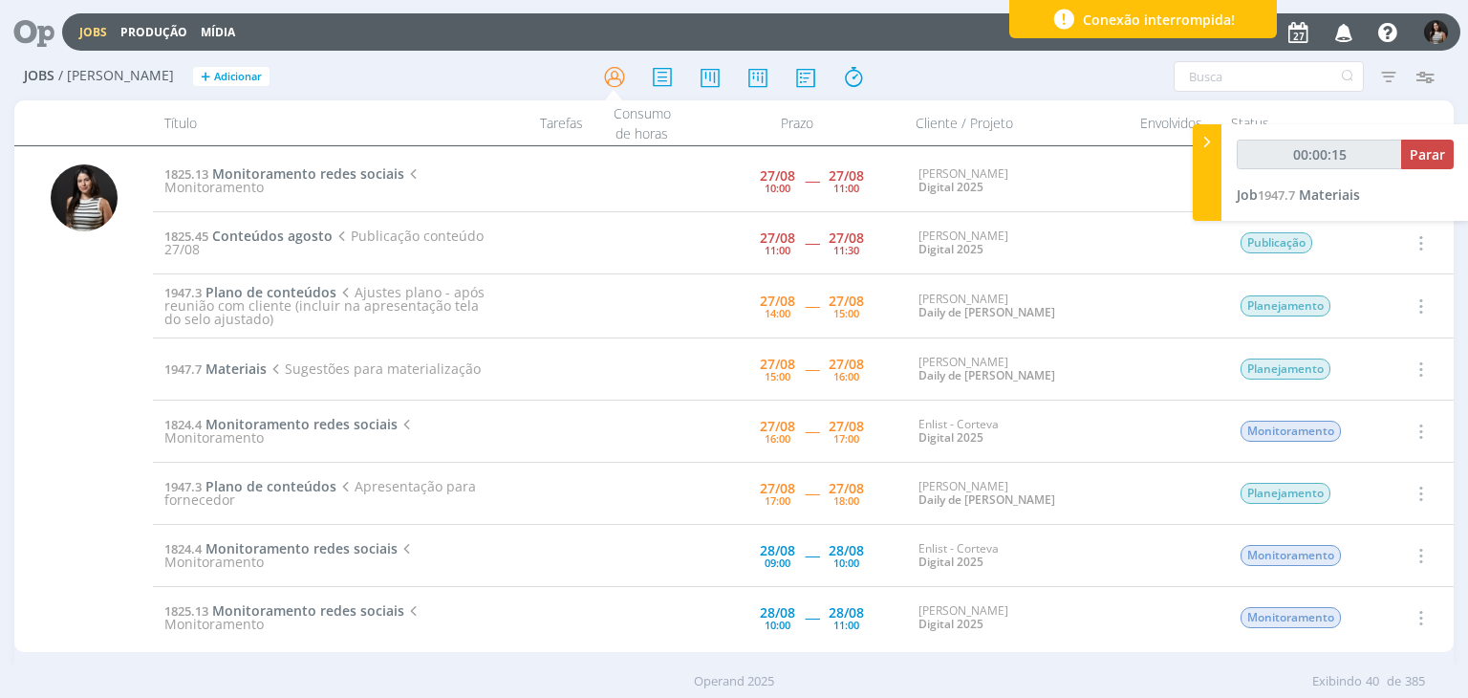
type input "00:00:16"
click at [1211, 144] on icon at bounding box center [1206, 142] width 19 height 20
